Goal: Transaction & Acquisition: Purchase product/service

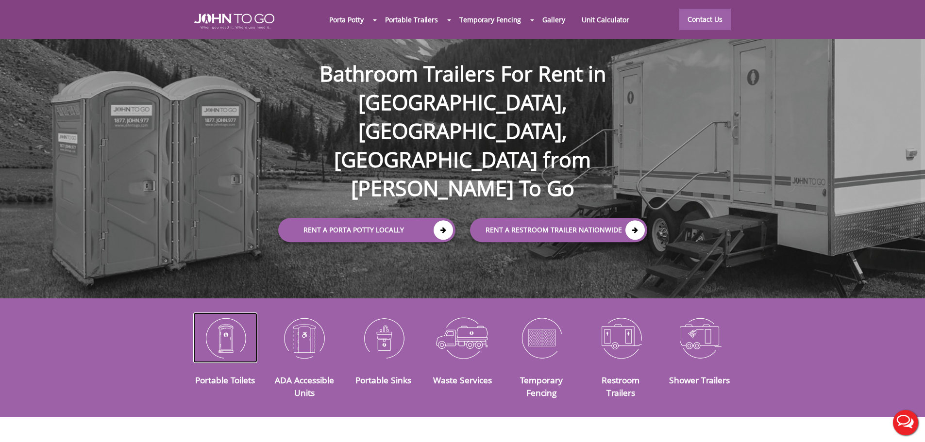
click at [242, 328] on img at bounding box center [225, 338] width 65 height 51
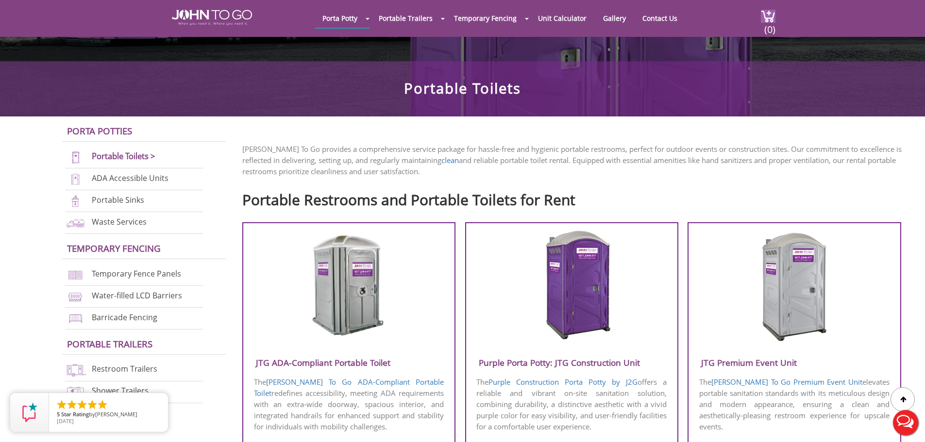
scroll to position [243, 0]
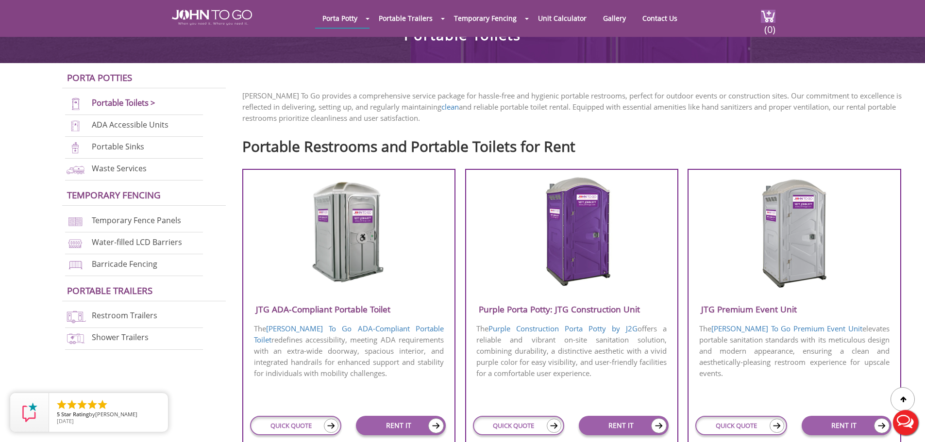
click at [580, 234] on img at bounding box center [571, 232] width 93 height 112
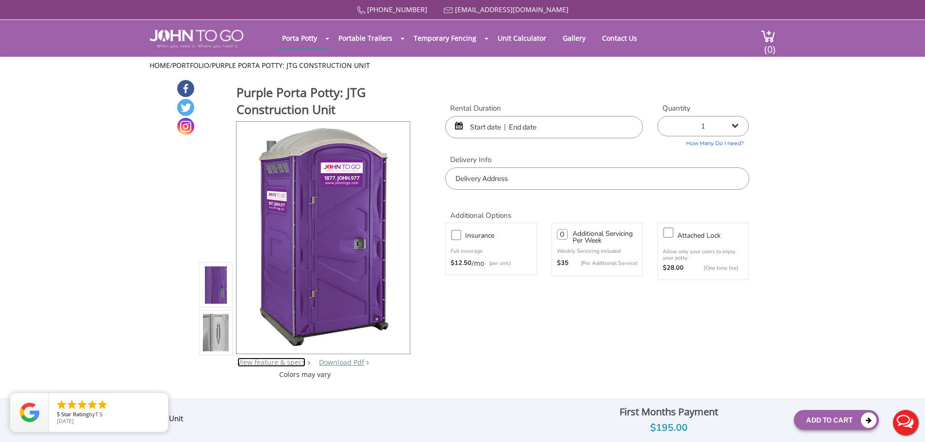
click at [288, 360] on link "View feature & specs" at bounding box center [271, 362] width 68 height 9
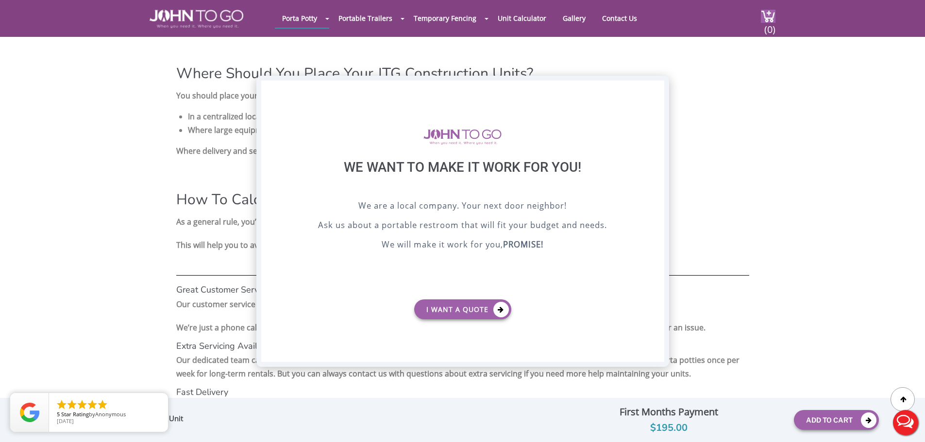
click at [661, 85] on div "X" at bounding box center [656, 89] width 15 height 17
